Goal: Task Accomplishment & Management: Manage account settings

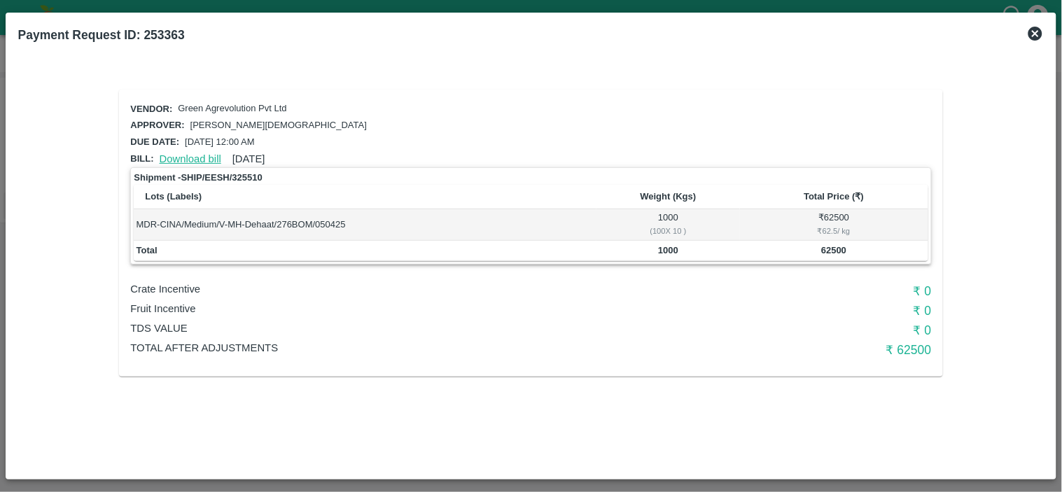
click at [191, 155] on link "Download bill" at bounding box center [191, 158] width 62 height 11
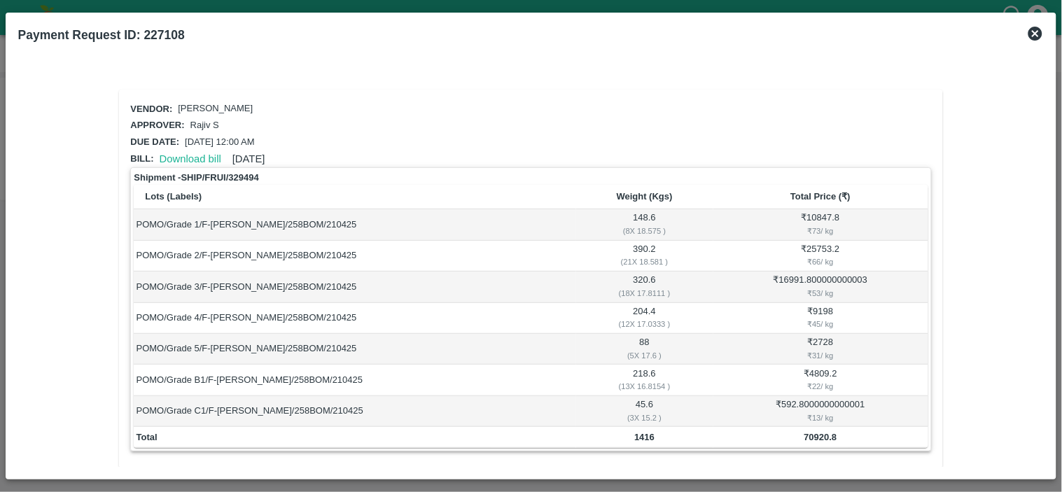
click at [1029, 29] on icon at bounding box center [1035, 33] width 17 height 17
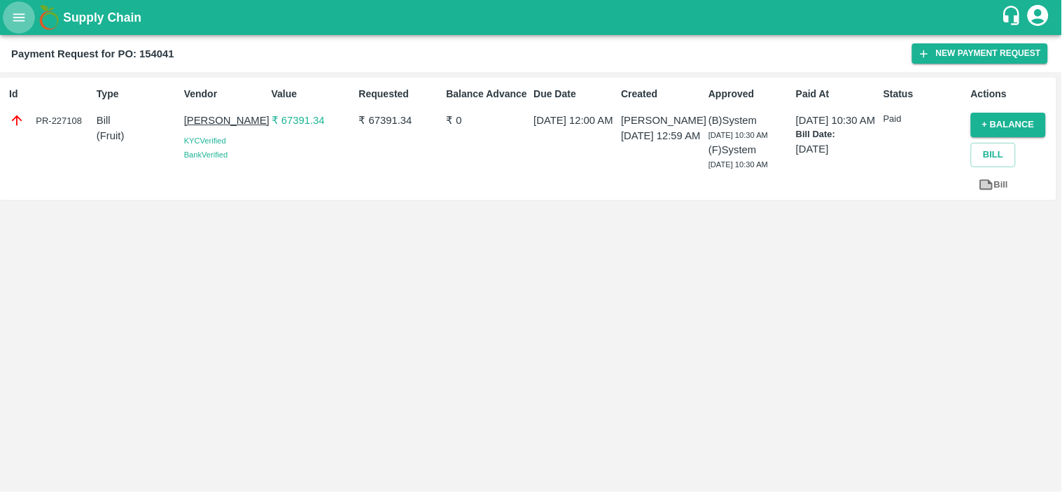
click at [12, 13] on icon "open drawer" at bounding box center [18, 17] width 15 height 15
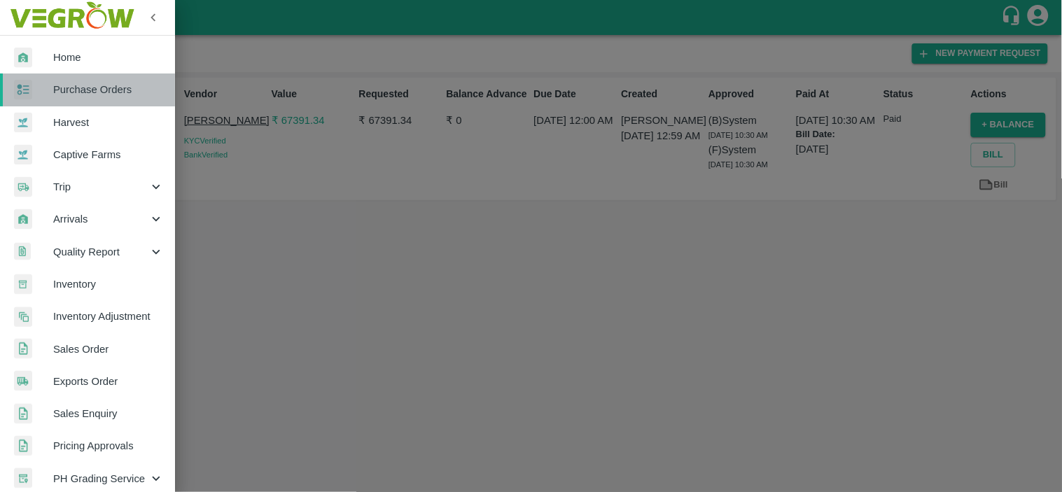
click at [113, 101] on link "Purchase Orders" at bounding box center [87, 89] width 175 height 32
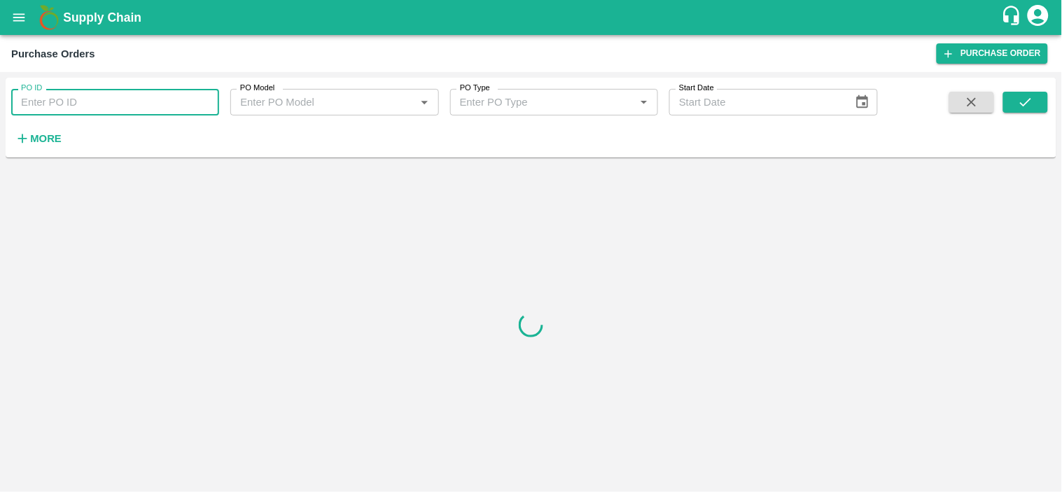
click at [92, 97] on input "PO ID" at bounding box center [115, 102] width 208 height 27
paste input "TI2701000943"
click at [196, 100] on input "TI2701000943" at bounding box center [115, 102] width 208 height 27
paste input "151146"
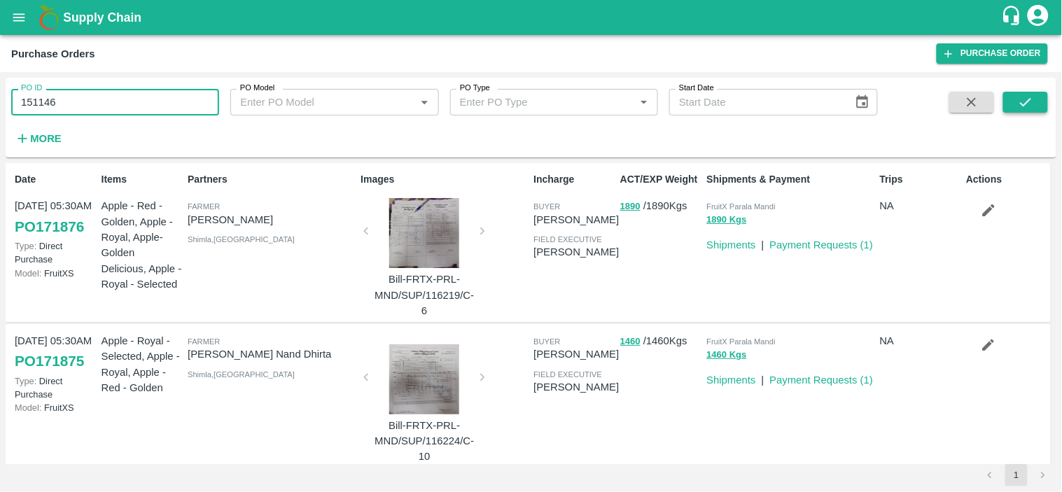
type input "151146"
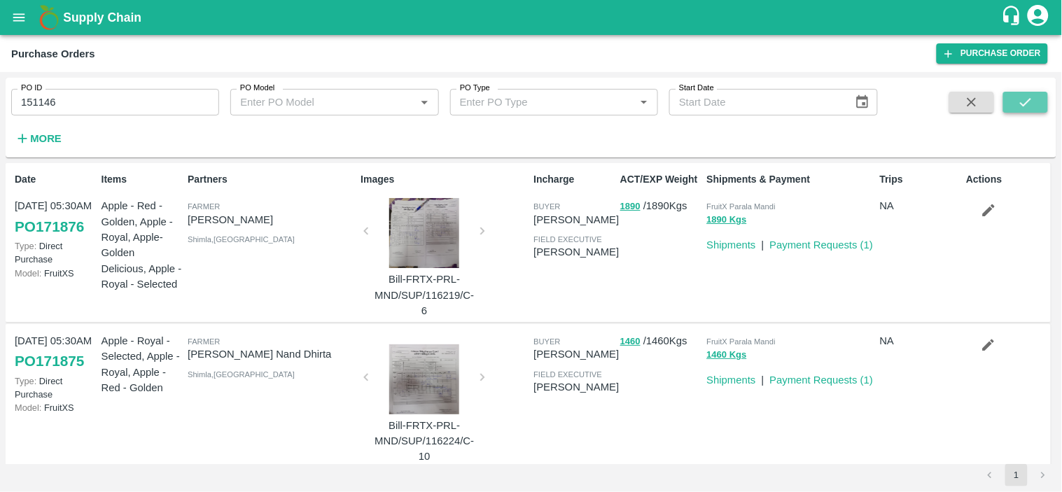
click at [1026, 107] on icon "submit" at bounding box center [1025, 101] width 15 height 15
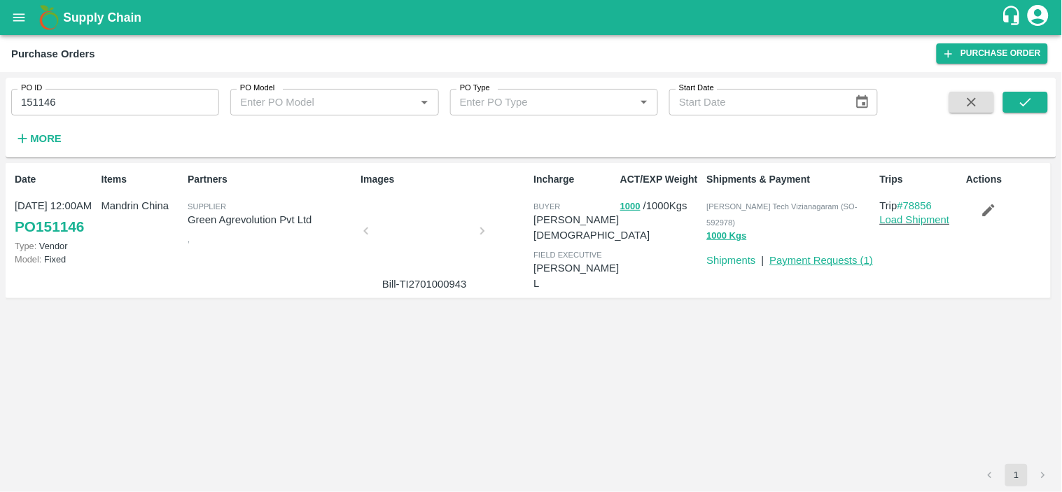
click at [829, 255] on link "Payment Requests ( 1 )" at bounding box center [822, 260] width 104 height 11
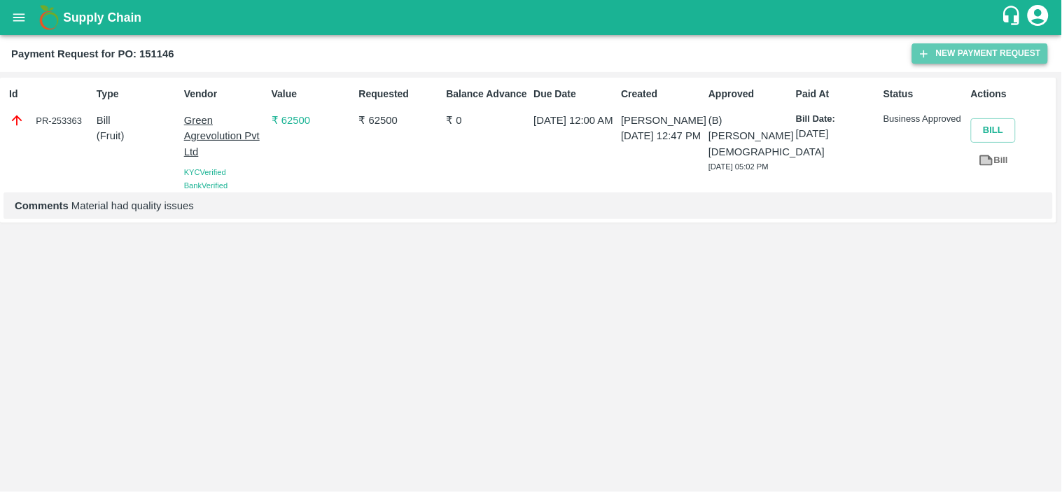
click at [980, 49] on button "New Payment Request" at bounding box center [980, 53] width 136 height 20
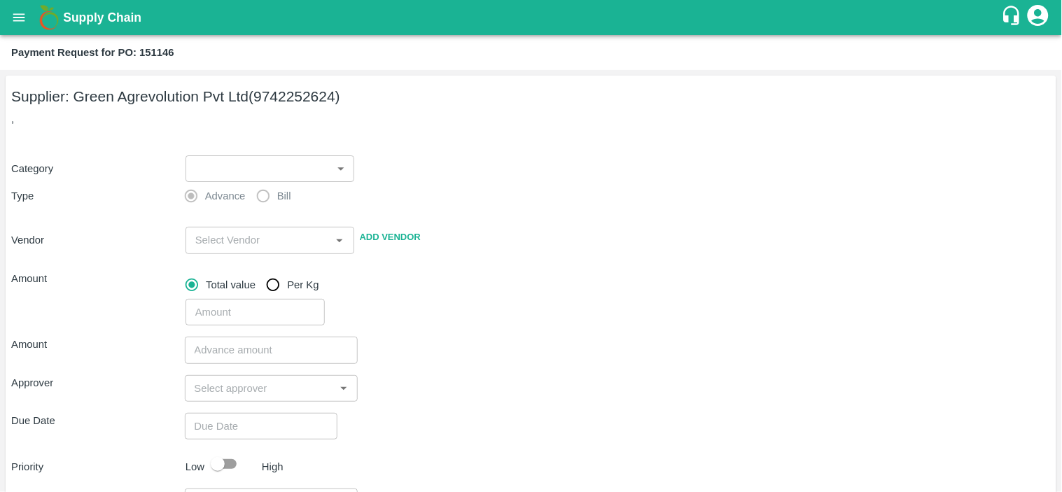
click at [264, 198] on label "Bill" at bounding box center [270, 196] width 42 height 28
click at [267, 202] on label "Bill" at bounding box center [270, 196] width 42 height 28
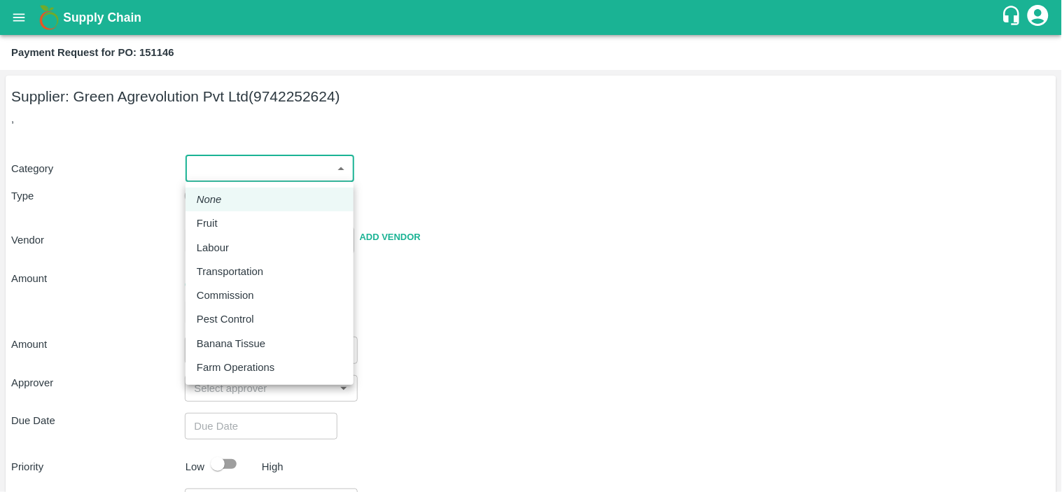
click at [301, 164] on body "Supply Chain Payment Request for PO: 151146 Supplier: Green Agrevolution Pvt Lt…" at bounding box center [531, 246] width 1062 height 492
click at [216, 228] on p "Fruit" at bounding box center [207, 223] width 21 height 15
type input "1"
type input "Green Agrevolution Pvt Ltd - 9742252624(Supplier)"
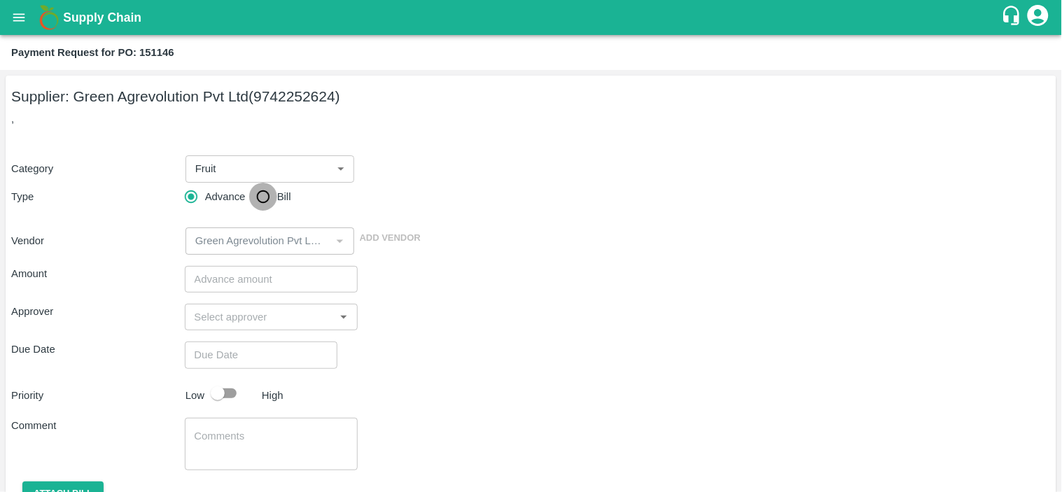
click at [265, 197] on input "Bill" at bounding box center [263, 197] width 28 height 28
radio input "true"
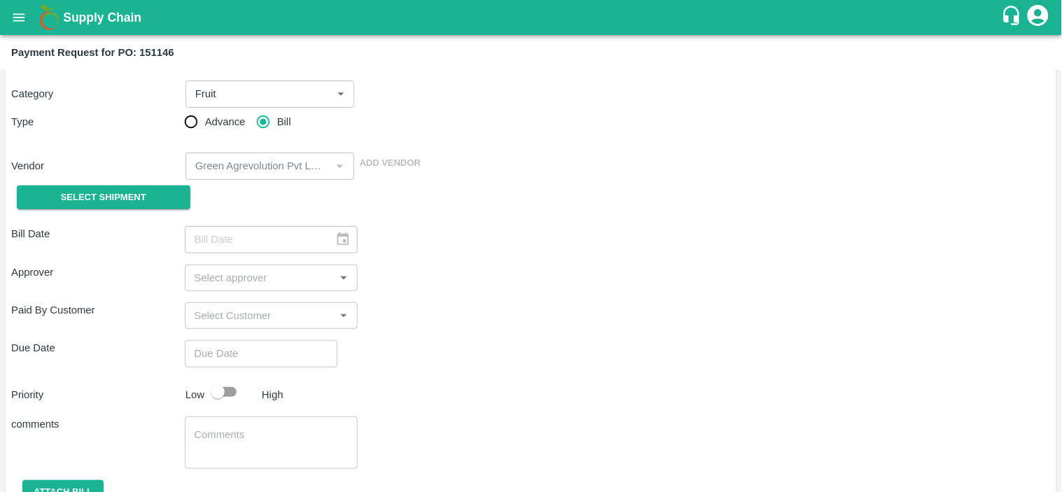
scroll to position [139, 0]
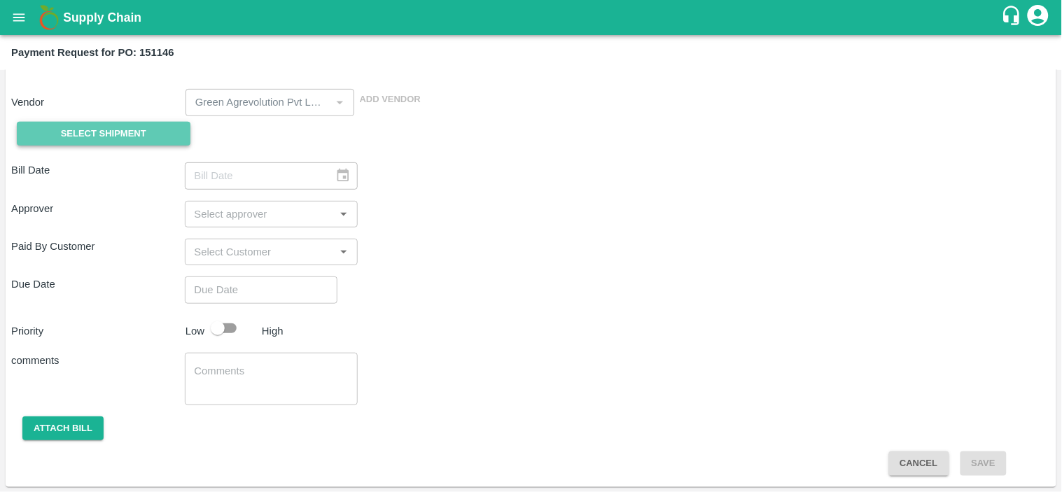
click at [79, 134] on span "Select Shipment" at bounding box center [103, 134] width 85 height 16
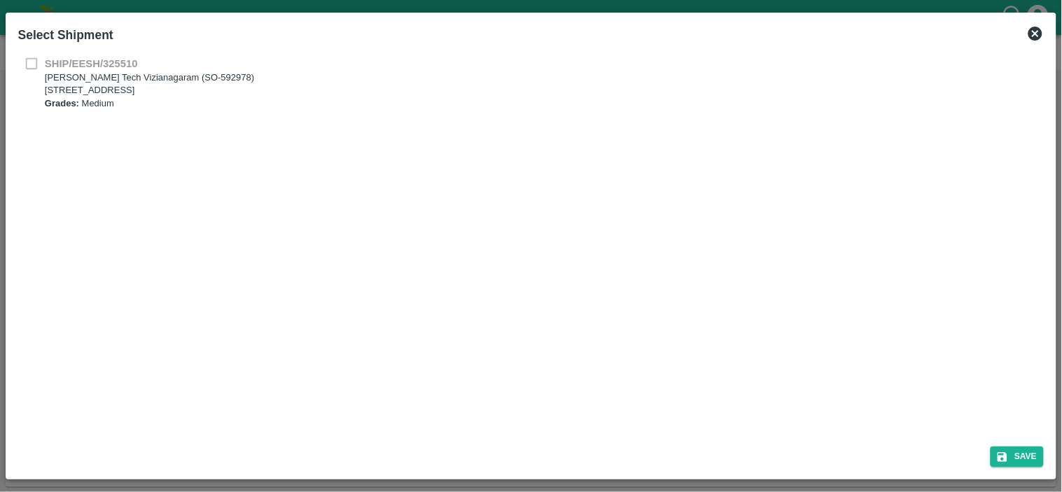
click at [34, 64] on div "SHIP/EESH/325510 Eesha Agro Tech Vizianagaram (SO-592978) Flat no :601 ,, Kosal…" at bounding box center [531, 83] width 1026 height 55
click at [1033, 36] on icon at bounding box center [1035, 33] width 17 height 17
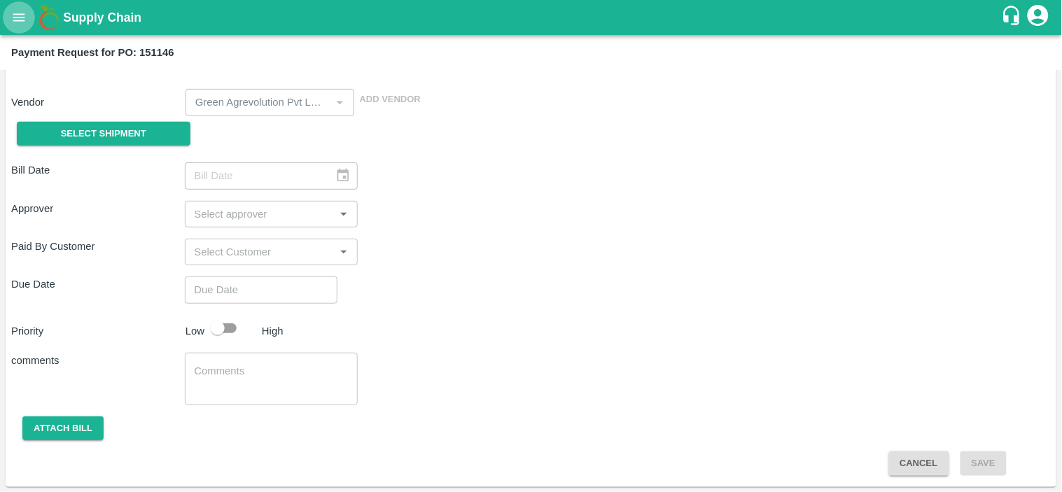
click at [15, 18] on icon "open drawer" at bounding box center [18, 17] width 15 height 15
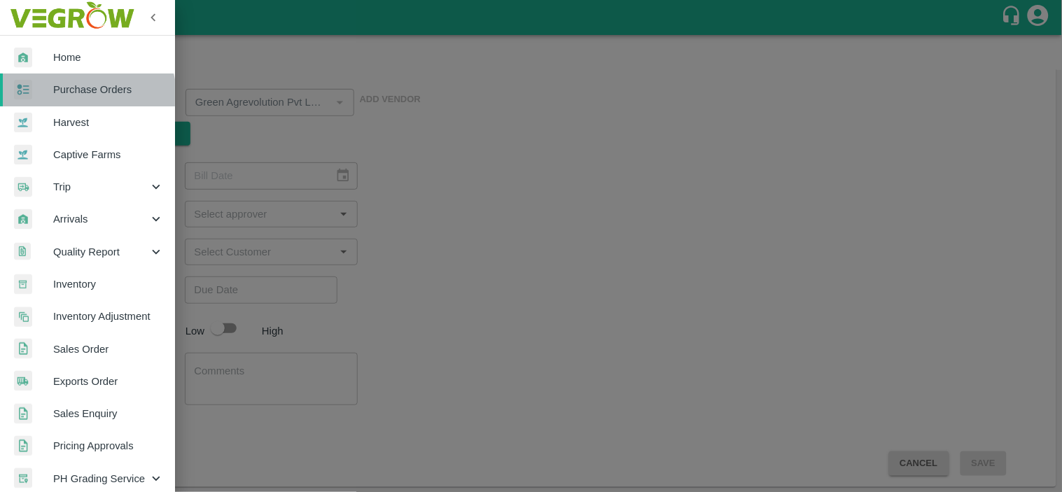
click at [76, 99] on link "Purchase Orders" at bounding box center [87, 89] width 175 height 32
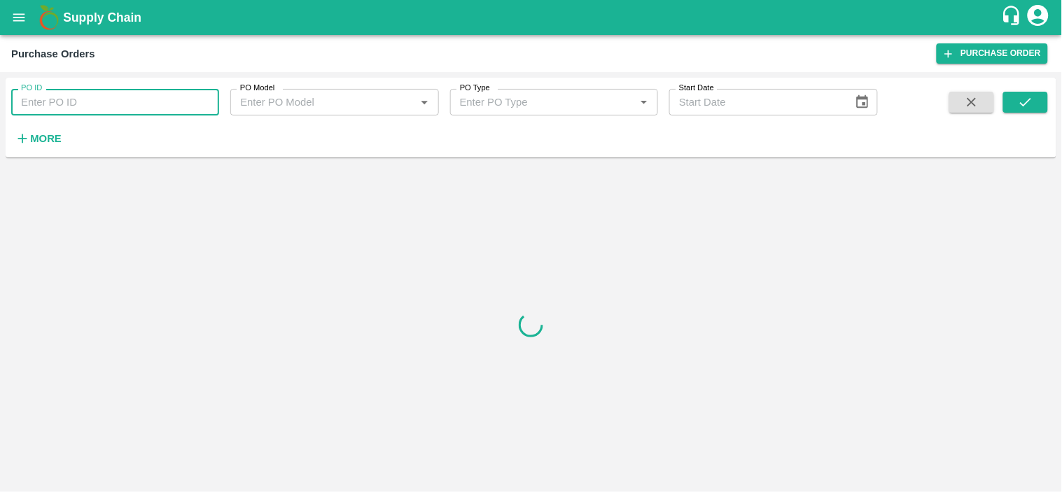
click at [92, 101] on input "PO ID" at bounding box center [115, 102] width 208 height 27
paste input "151146"
type input "151146"
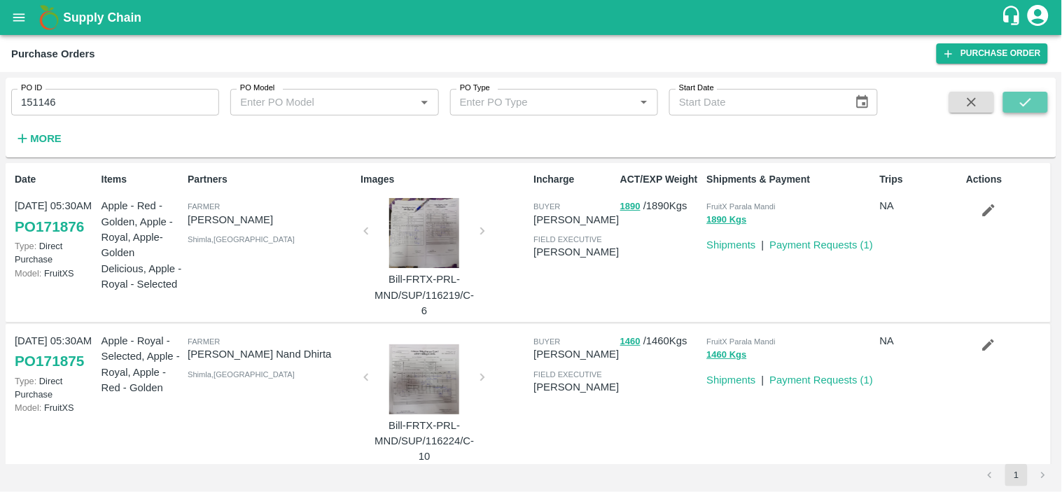
click at [1029, 108] on icon "submit" at bounding box center [1025, 101] width 15 height 15
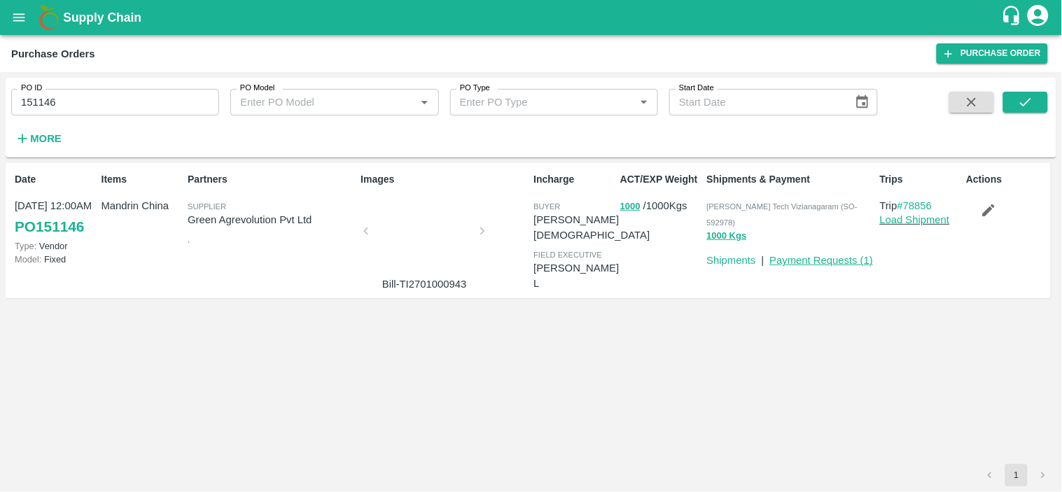
click at [778, 255] on link "Payment Requests ( 1 )" at bounding box center [822, 260] width 104 height 11
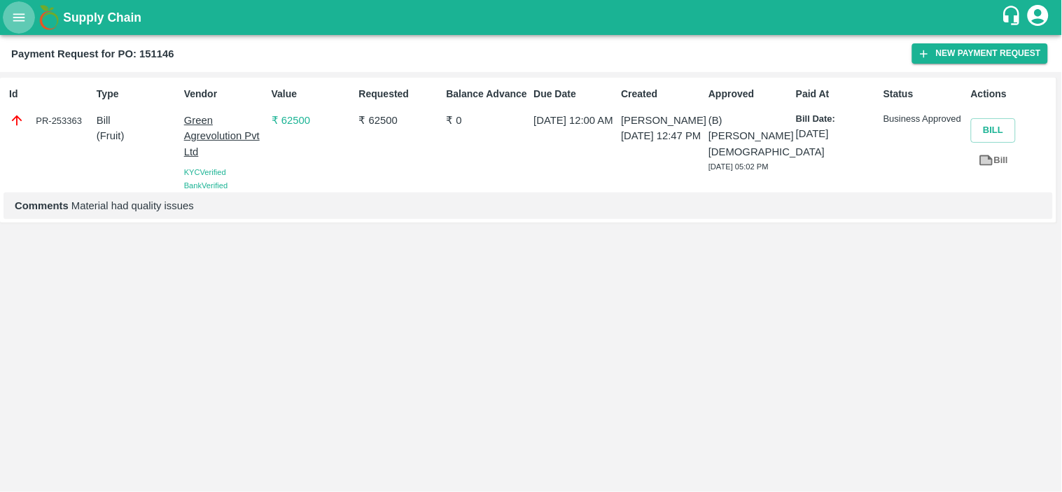
click at [19, 21] on icon "open drawer" at bounding box center [19, 17] width 12 height 8
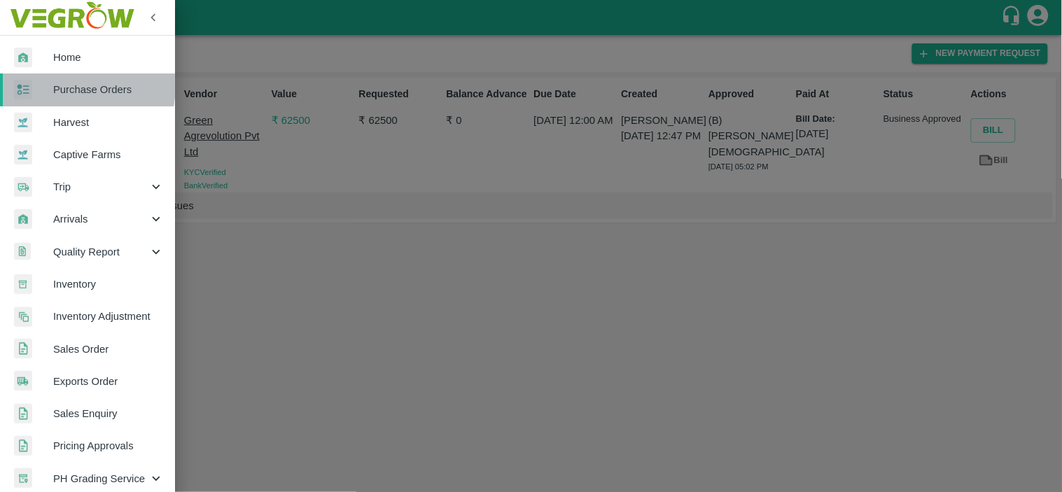
click at [71, 86] on span "Purchase Orders" at bounding box center [108, 89] width 111 height 15
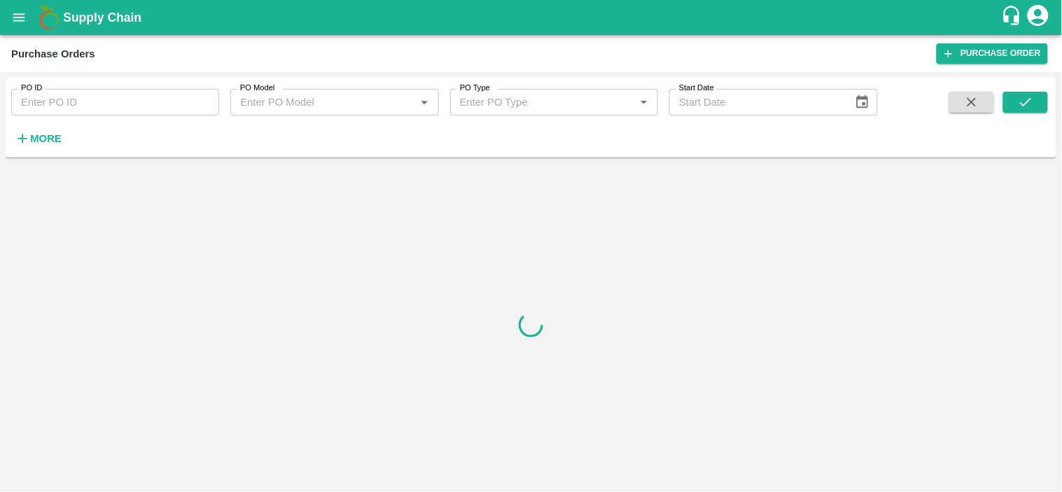
click at [71, 96] on input "PO ID" at bounding box center [115, 102] width 208 height 27
paste input "170138"
type input "170138"
click at [1037, 92] on button "submit" at bounding box center [1025, 102] width 45 height 21
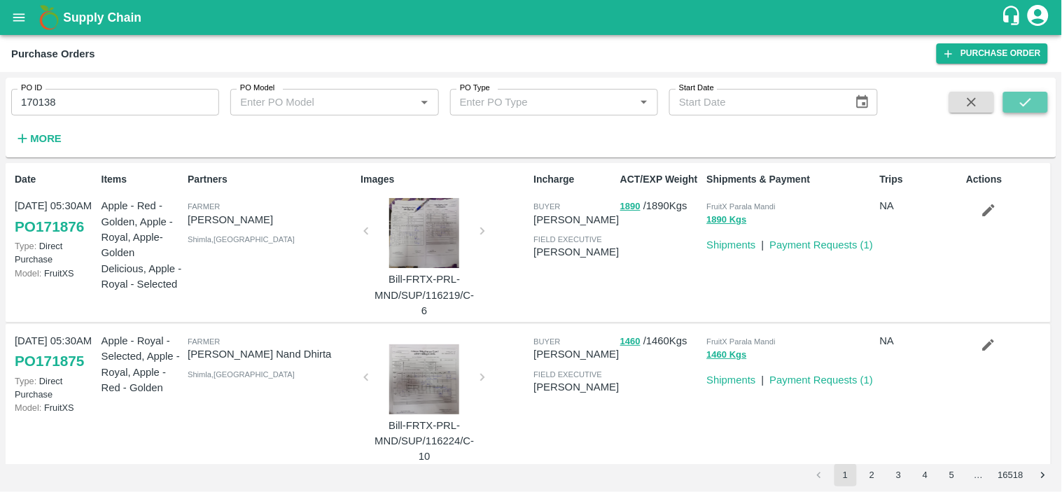
click at [1018, 95] on icon "submit" at bounding box center [1025, 101] width 15 height 15
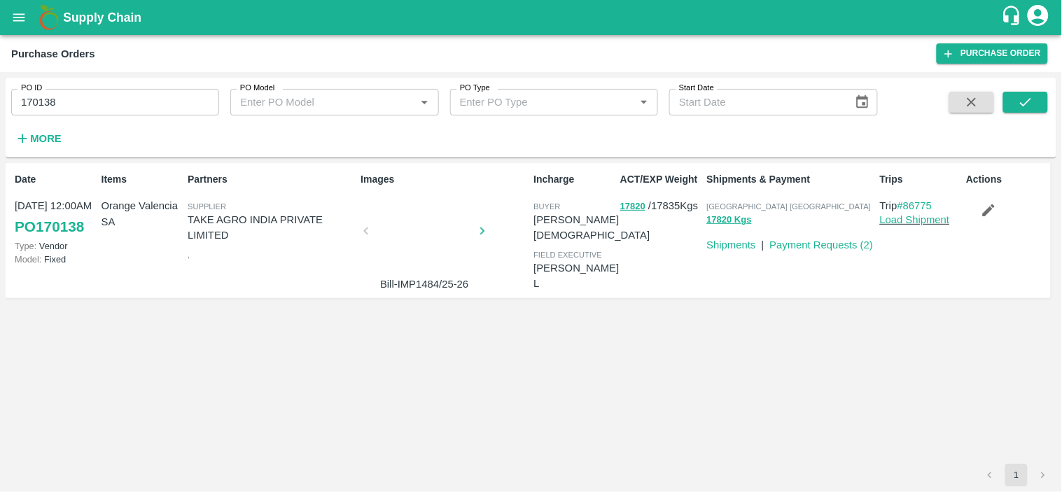
click at [725, 210] on span "[GEOGRAPHIC_DATA] [GEOGRAPHIC_DATA]" at bounding box center [789, 206] width 164 height 8
copy p "Chennai DC 17820 Kgs"
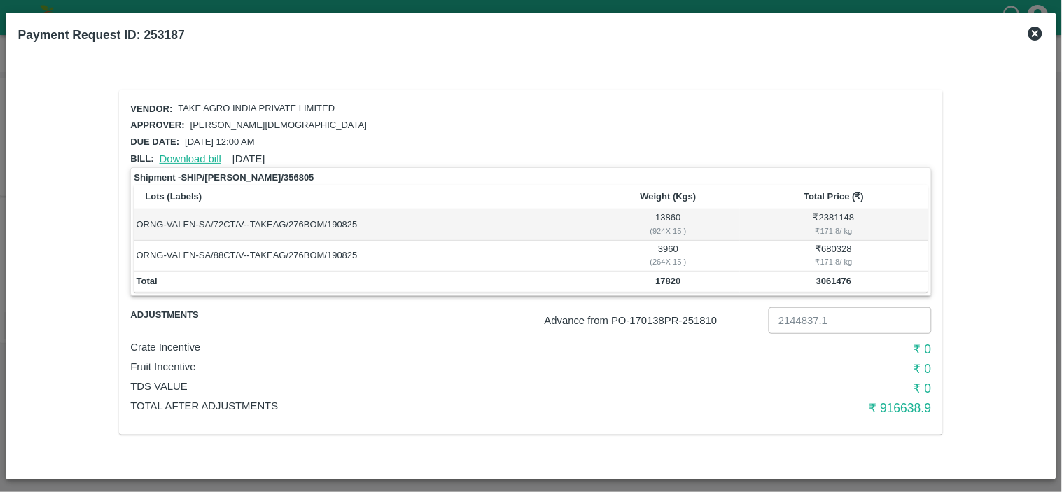
click at [184, 160] on link "Download bill" at bounding box center [191, 158] width 62 height 11
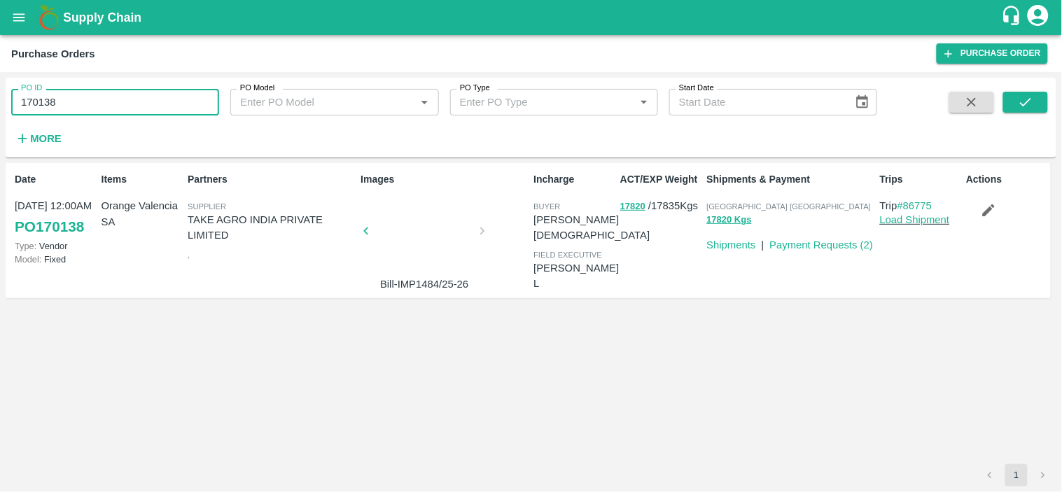
click at [148, 108] on input "170138" at bounding box center [115, 102] width 208 height 27
paste input "text"
type input "151146"
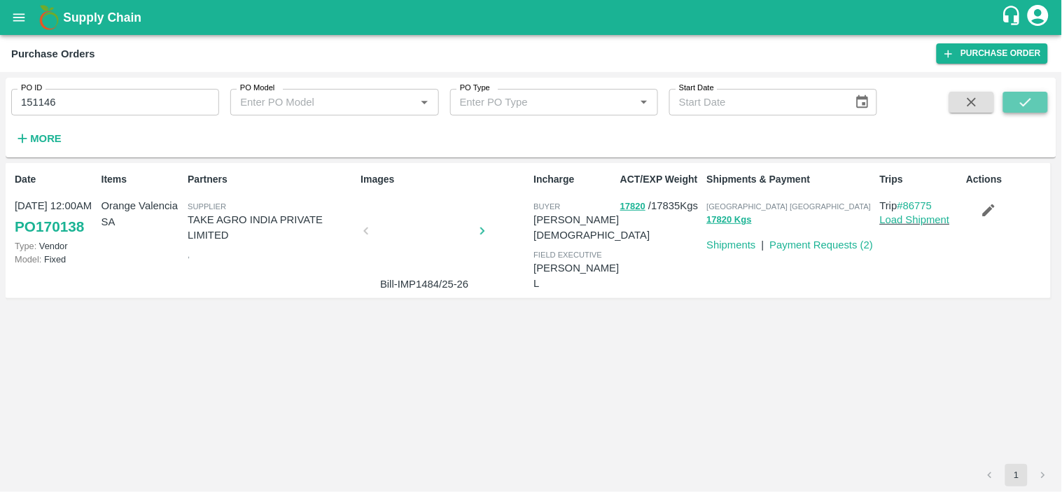
click at [1034, 103] on button "submit" at bounding box center [1025, 102] width 45 height 21
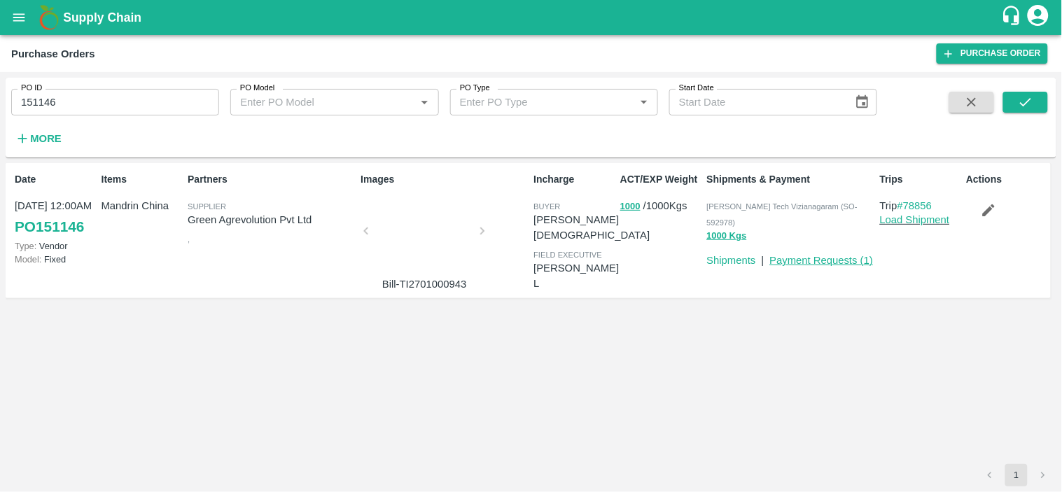
click at [815, 255] on link "Payment Requests ( 1 )" at bounding box center [822, 260] width 104 height 11
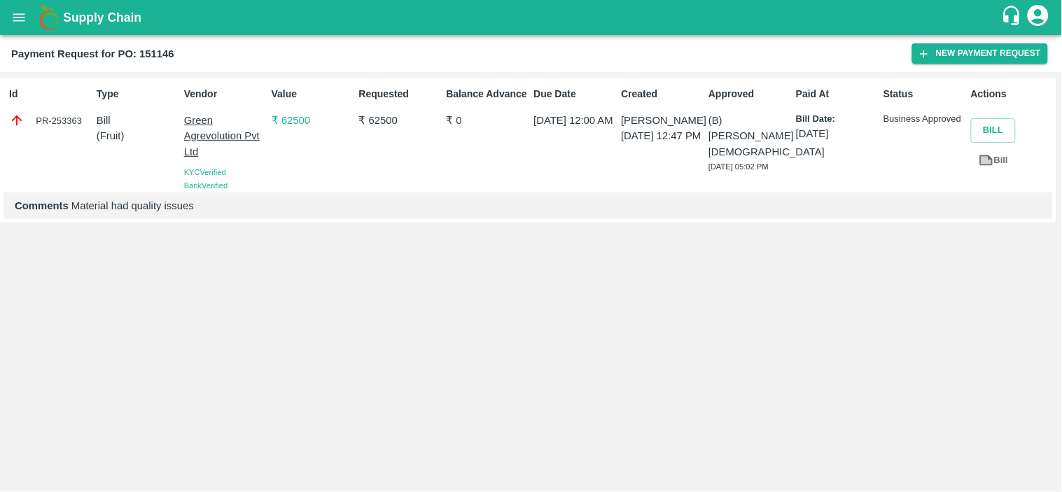
click at [607, 327] on div "Id PR-253363 Type Bill ( Fruit ) Vendor Green Agrevolution Pvt Ltd KYC Verified…" at bounding box center [531, 282] width 1062 height 420
click at [20, 24] on icon "open drawer" at bounding box center [18, 17] width 15 height 15
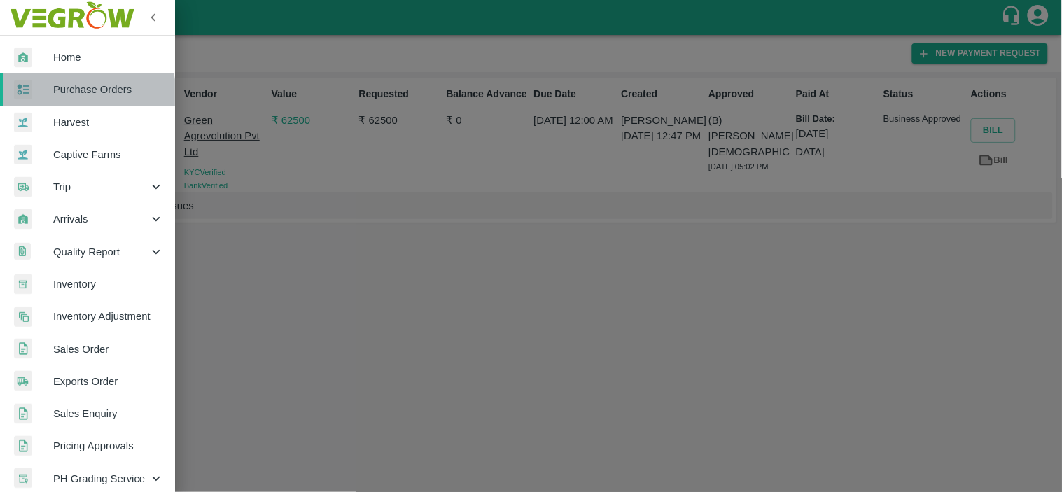
click at [75, 96] on span "Purchase Orders" at bounding box center [108, 89] width 111 height 15
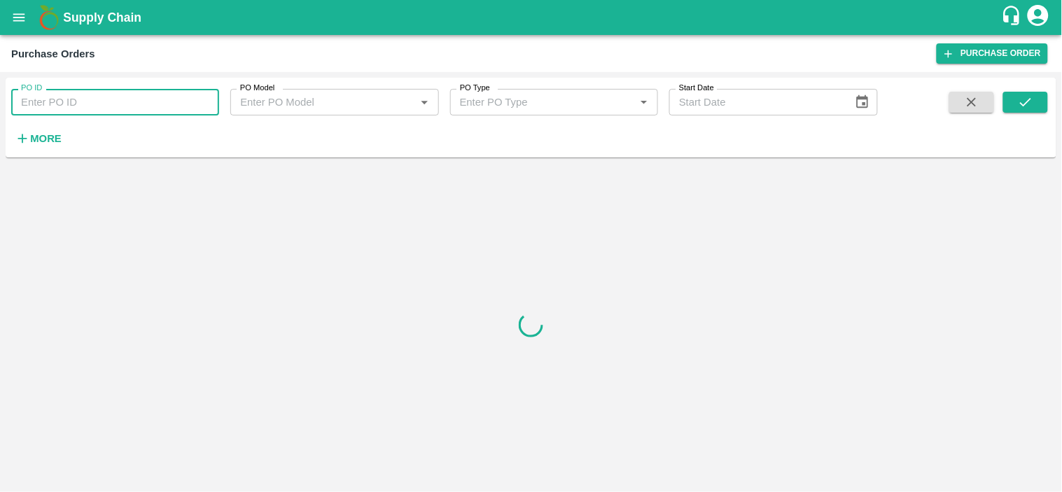
click at [68, 97] on input "PO ID" at bounding box center [115, 102] width 208 height 27
paste input "151146"
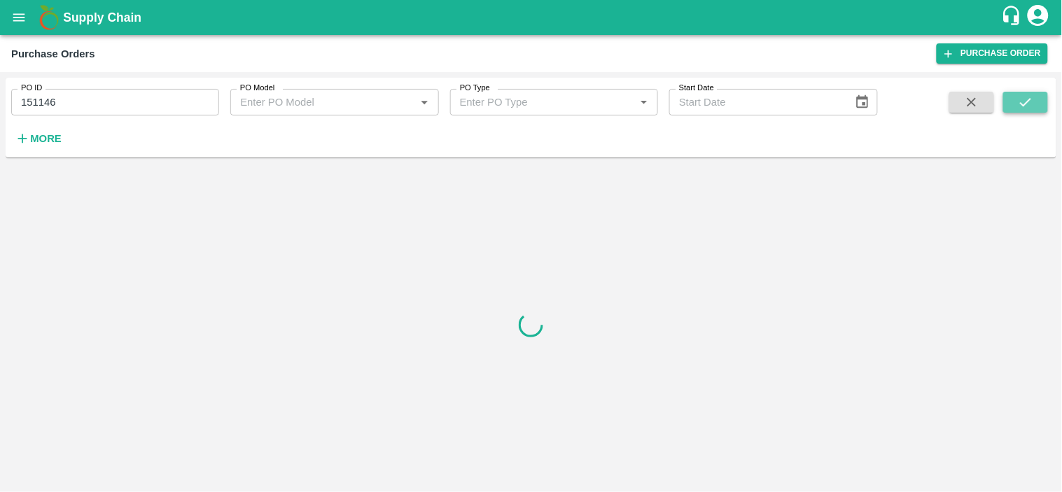
click at [1031, 101] on icon "submit" at bounding box center [1025, 101] width 15 height 15
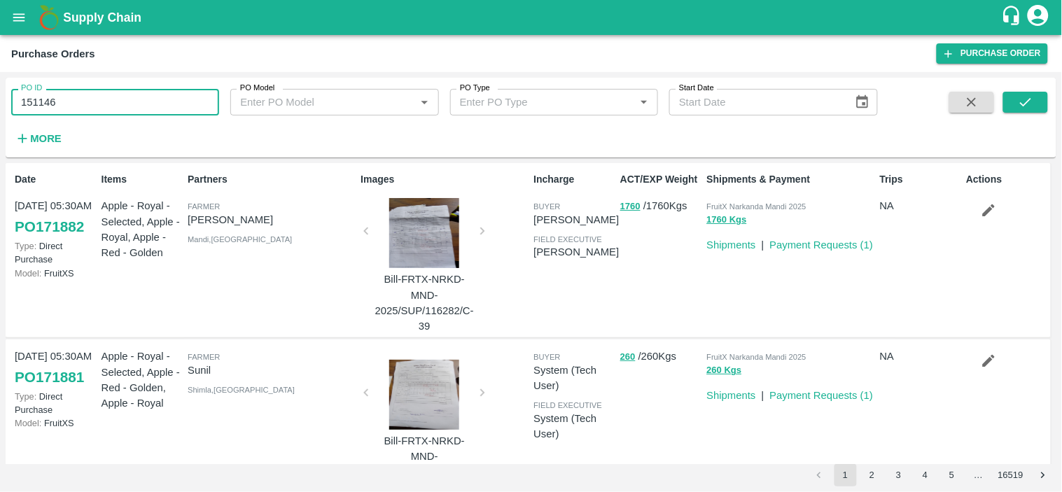
click at [112, 110] on input "151146" at bounding box center [115, 102] width 208 height 27
type input "151146"
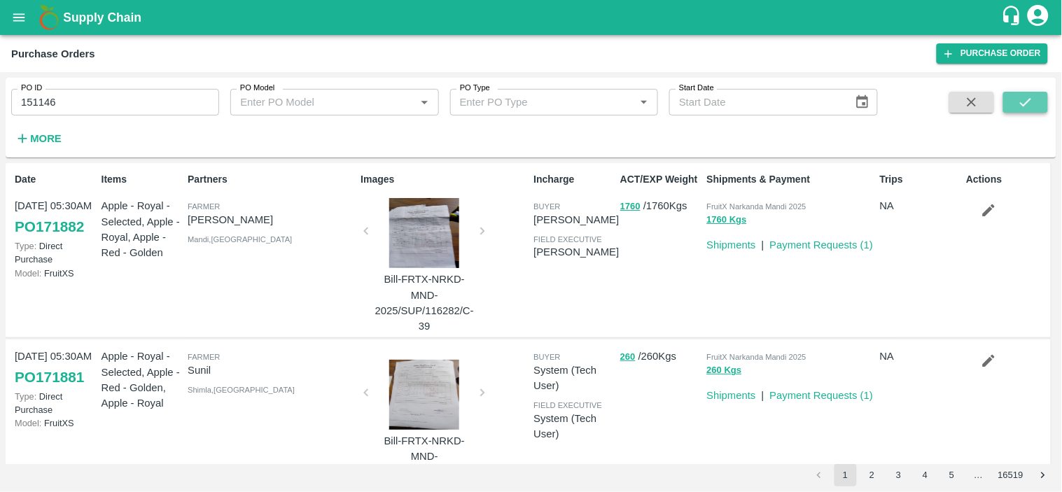
click at [1033, 101] on icon "submit" at bounding box center [1025, 101] width 15 height 15
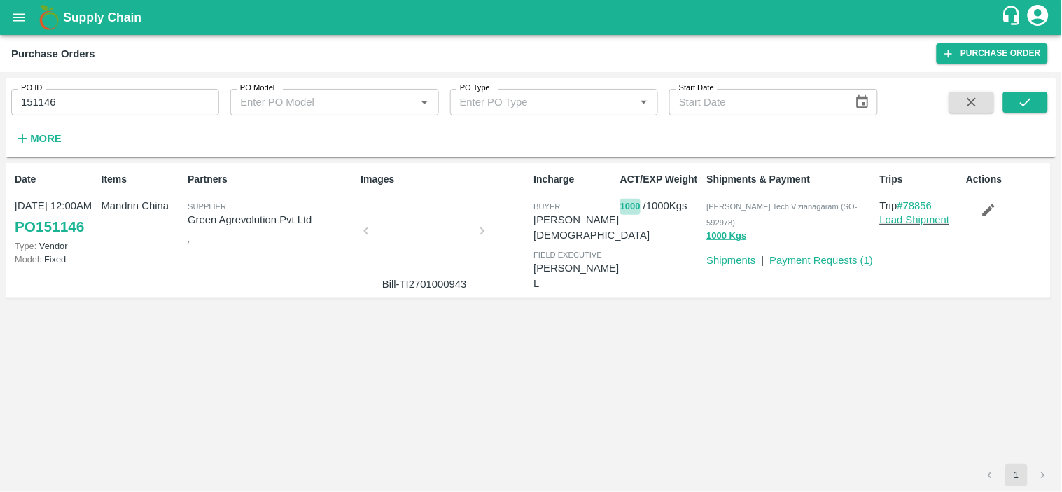
click at [625, 206] on button "1000" at bounding box center [630, 207] width 20 height 16
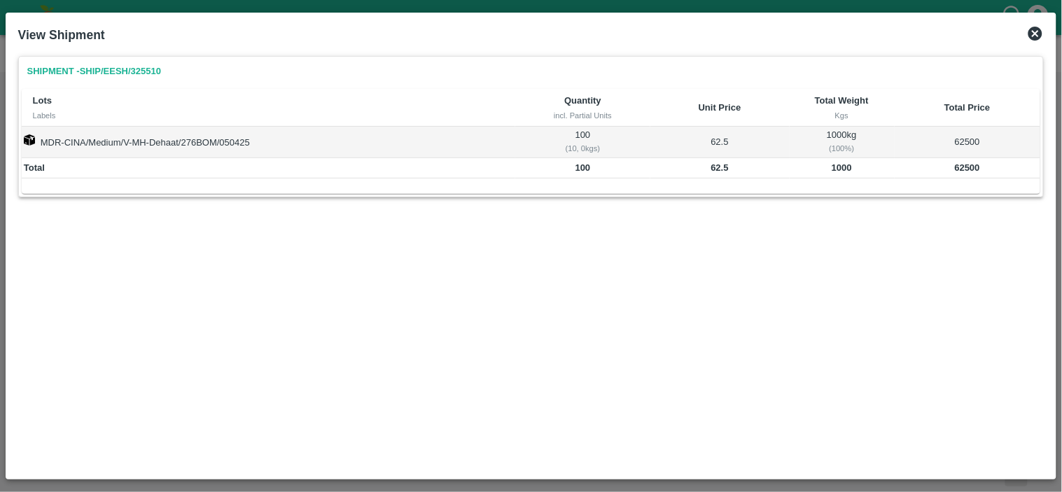
click at [1036, 31] on icon at bounding box center [1035, 34] width 14 height 14
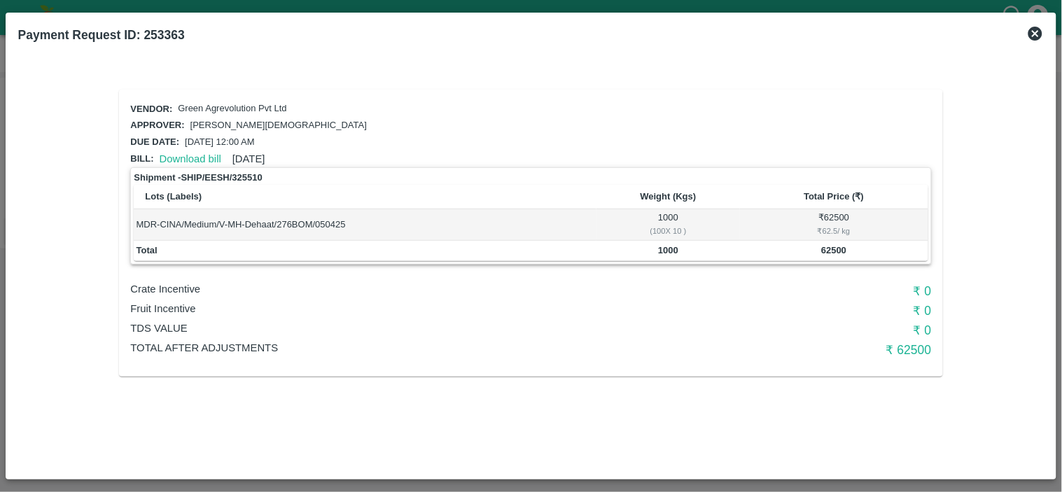
click at [670, 248] on b "1000" at bounding box center [668, 250] width 20 height 10
copy b "1000"
click at [828, 227] on div "₹ 62.5 / kg" at bounding box center [833, 231] width 183 height 13
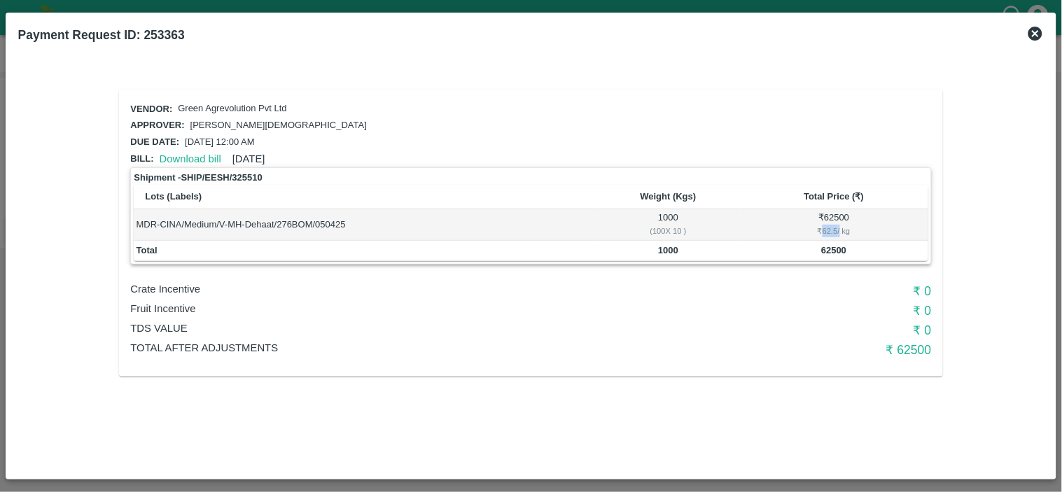
copy div "62.5"
